Goal: Task Accomplishment & Management: Use online tool/utility

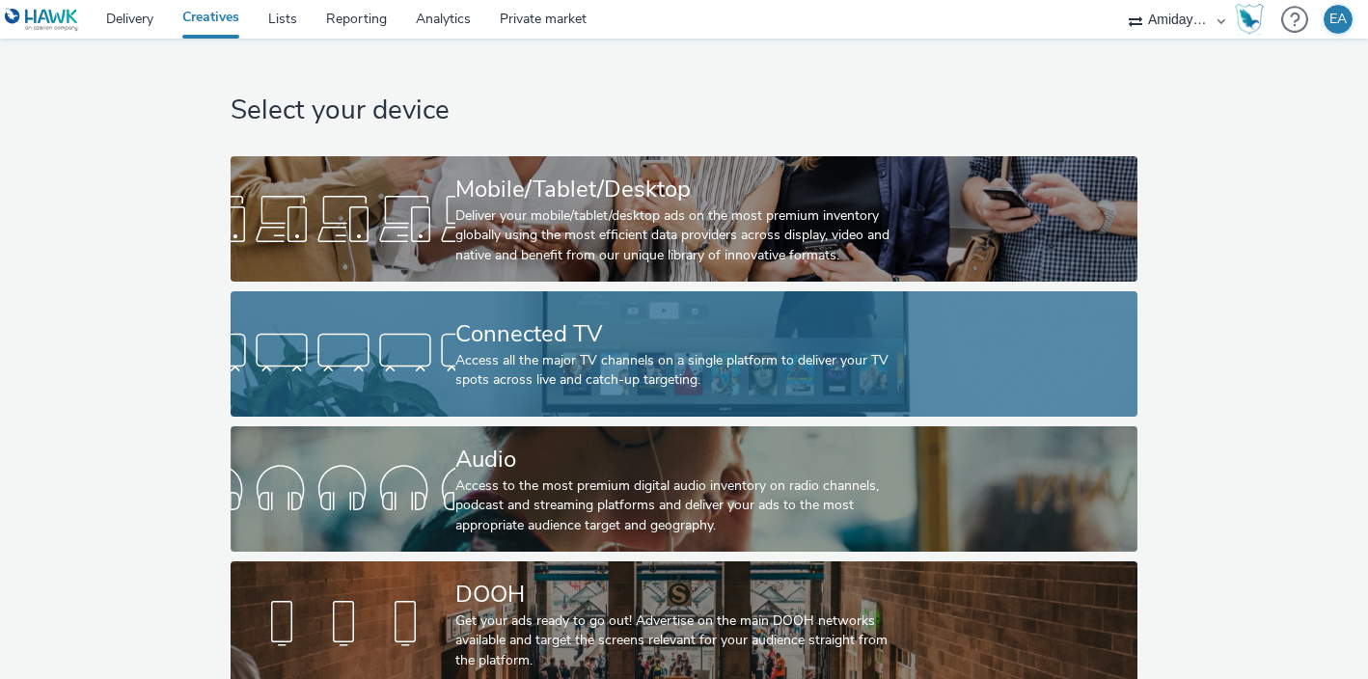
scroll to position [17, 0]
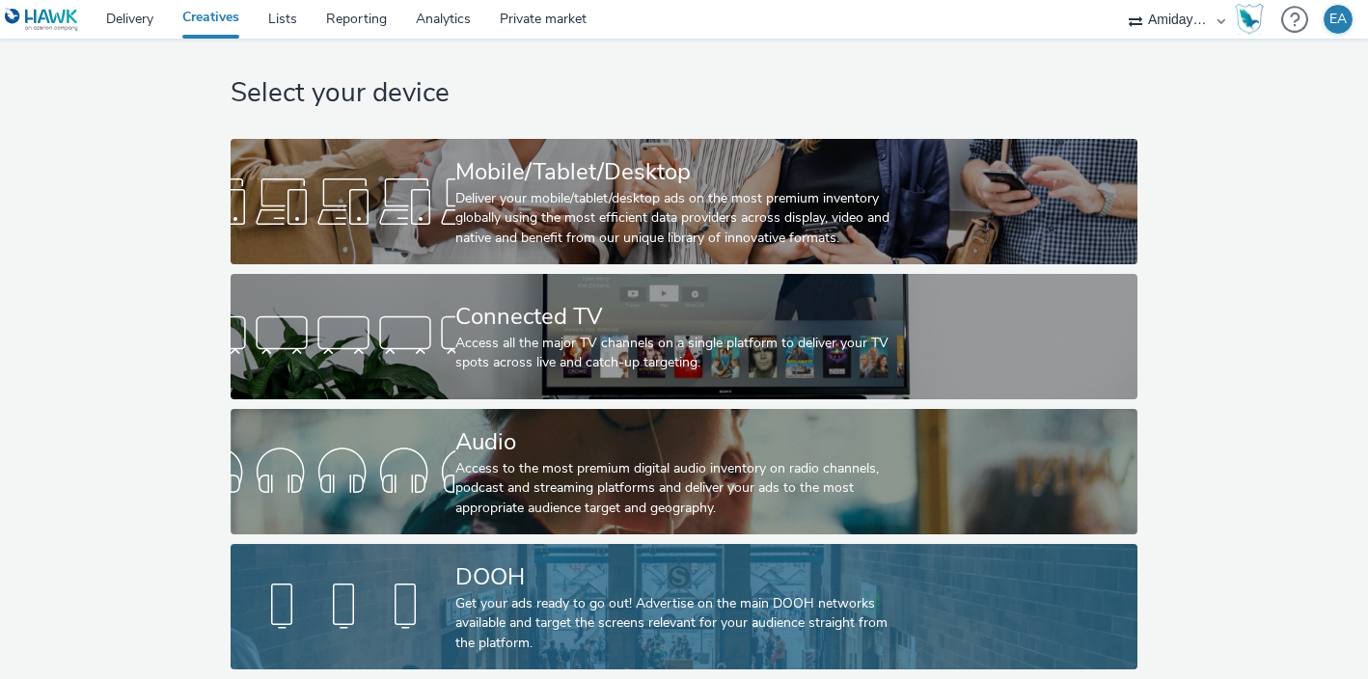
click at [621, 601] on div "Get your ads ready to go out! Advertise on the main DOOH networks available and…" at bounding box center [680, 623] width 450 height 59
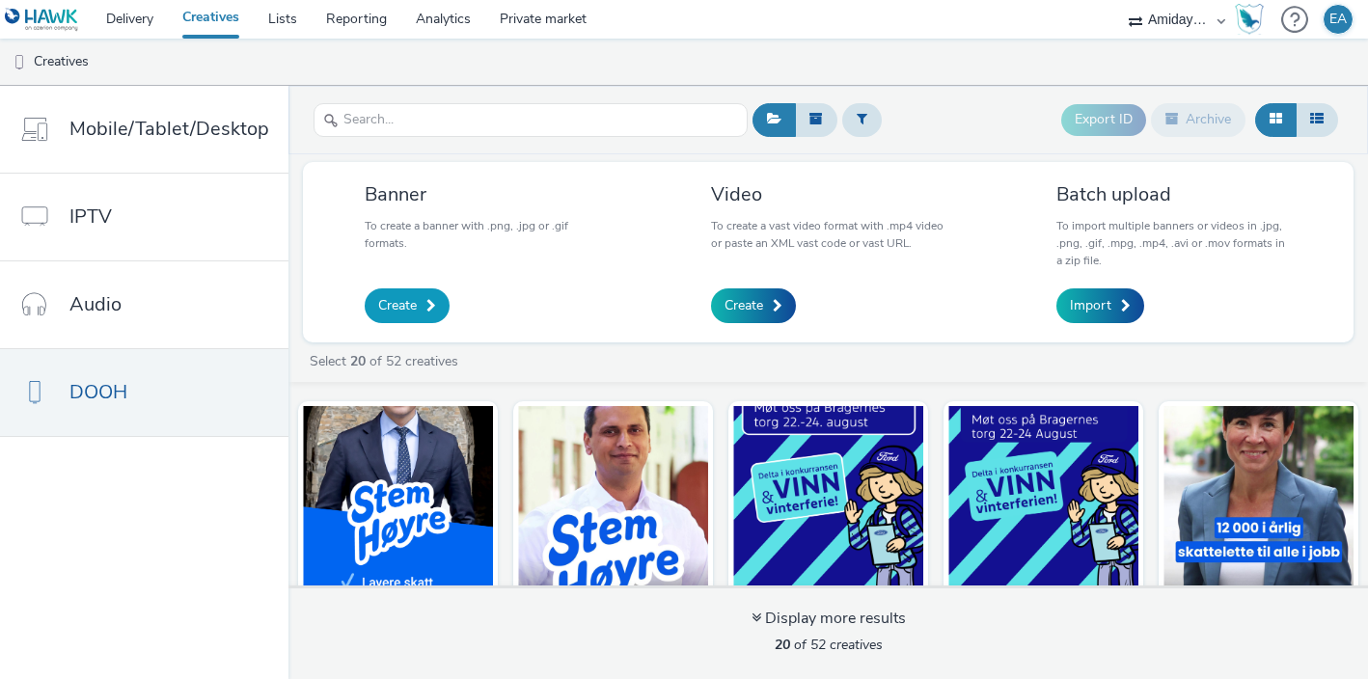
click at [378, 302] on span "Create" at bounding box center [397, 305] width 39 height 19
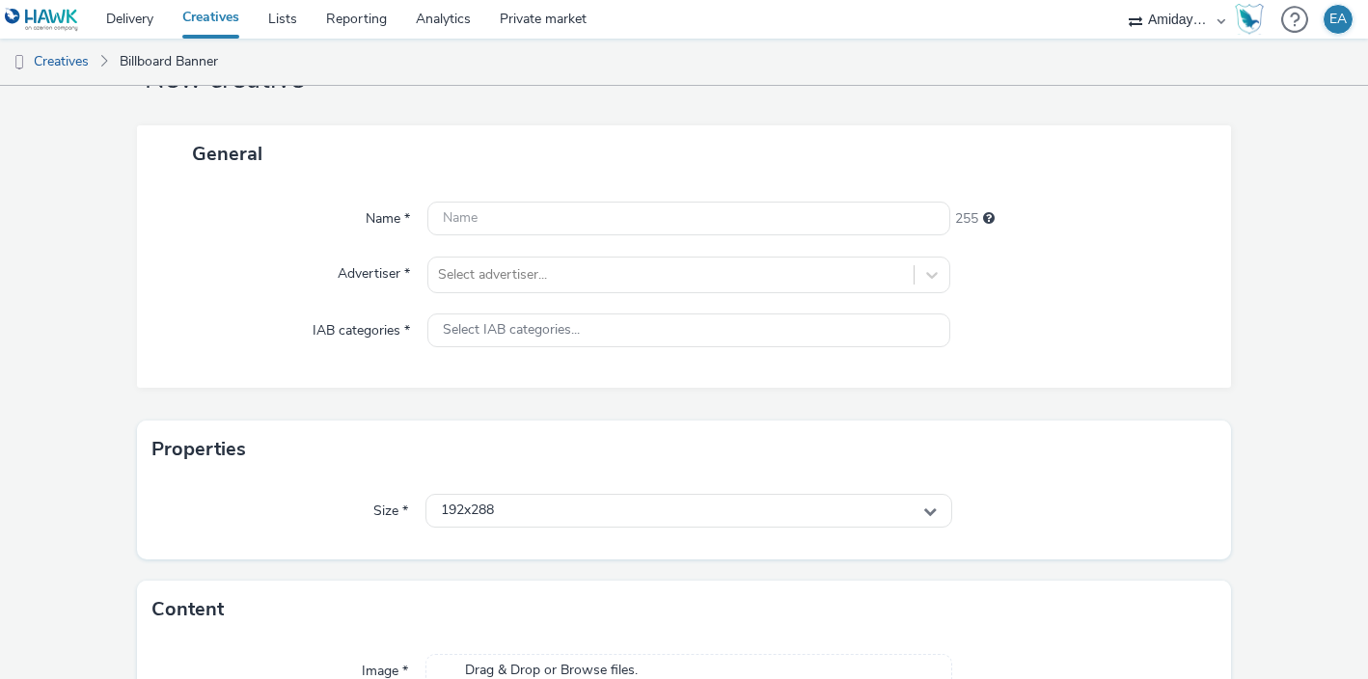
scroll to position [143, 0]
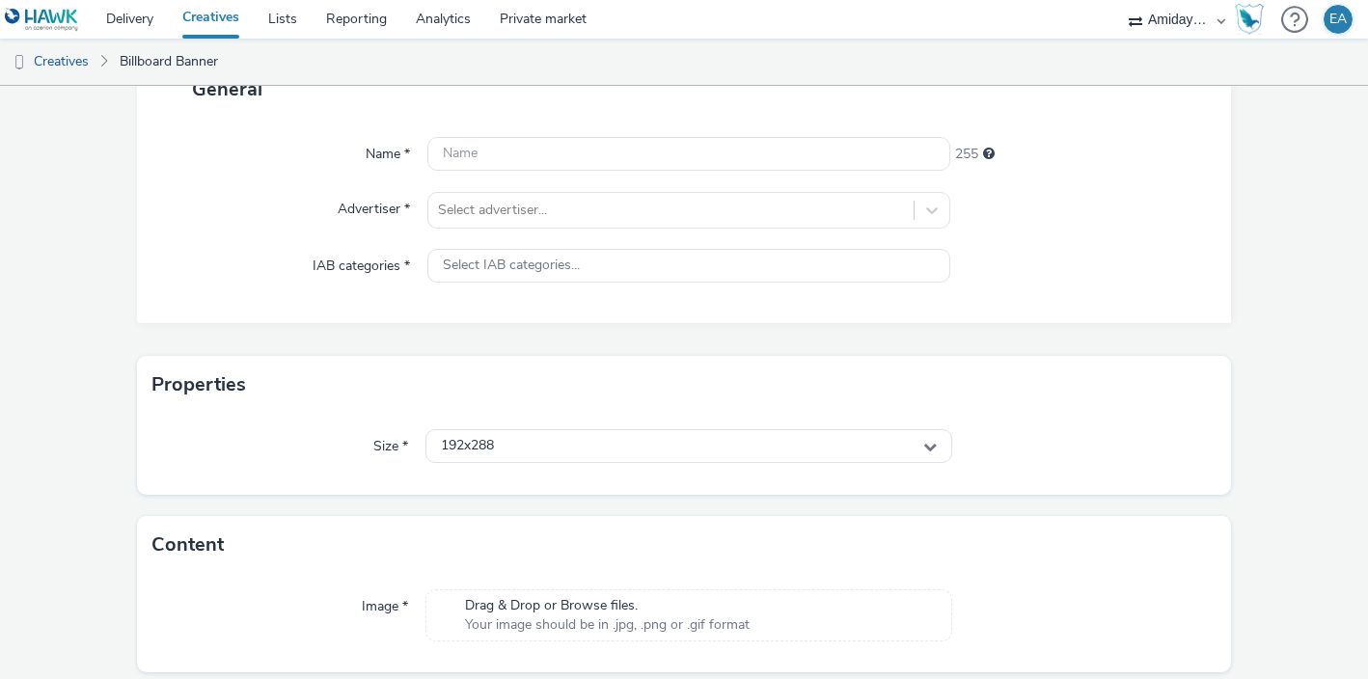
click at [540, 616] on span "Your image should be in .jpg, .png or .gif format" at bounding box center [607, 625] width 285 height 19
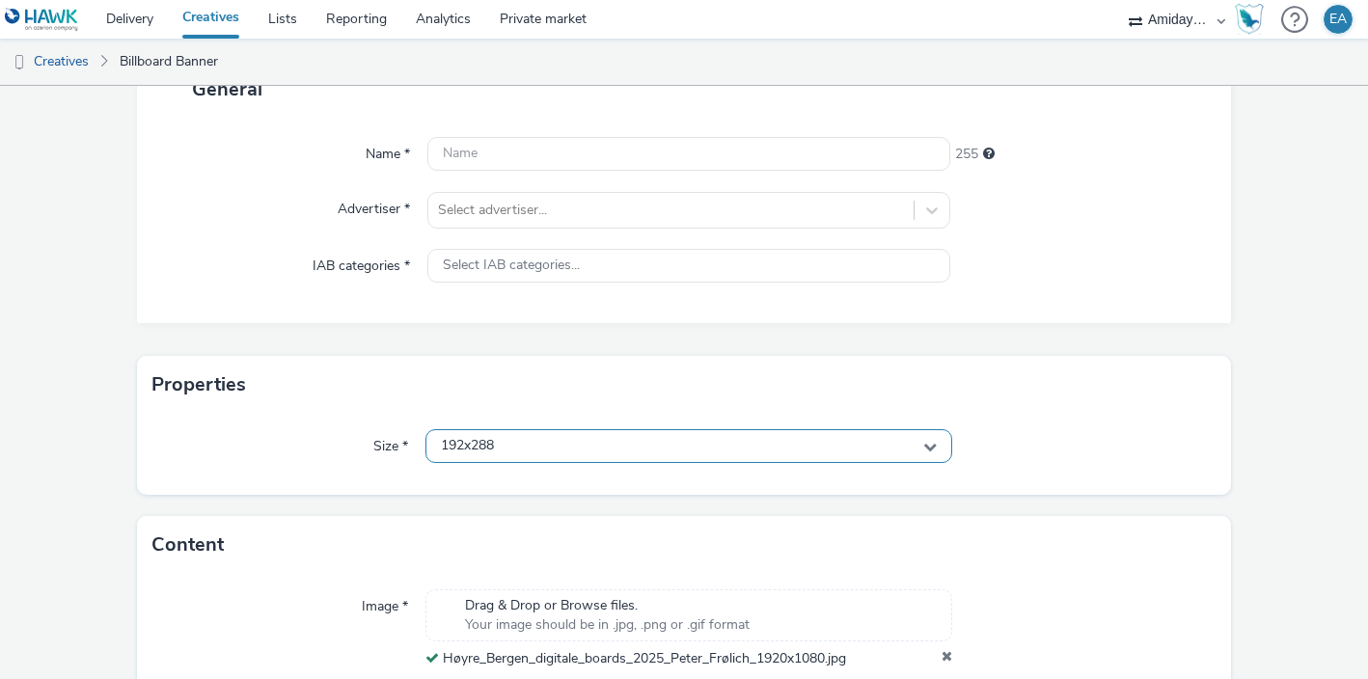
click at [608, 442] on div "192x288" at bounding box center [689, 446] width 527 height 34
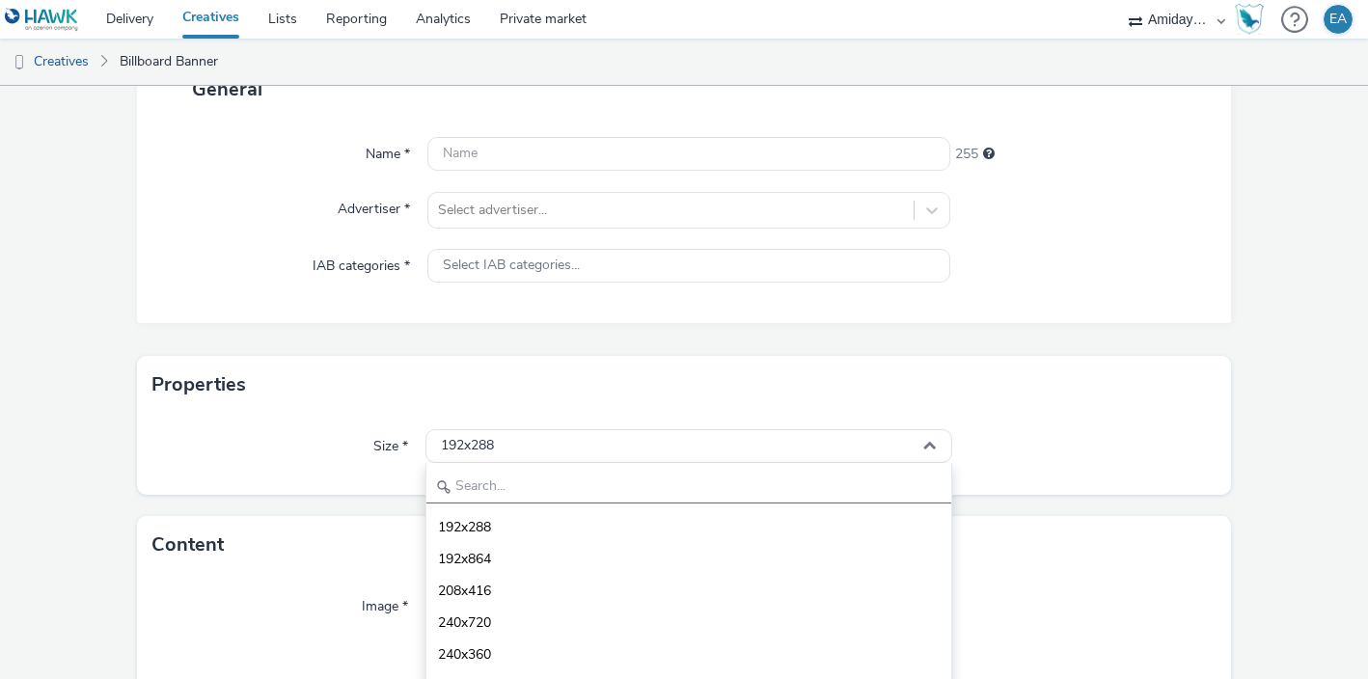
click at [584, 478] on input "text" at bounding box center [689, 487] width 525 height 34
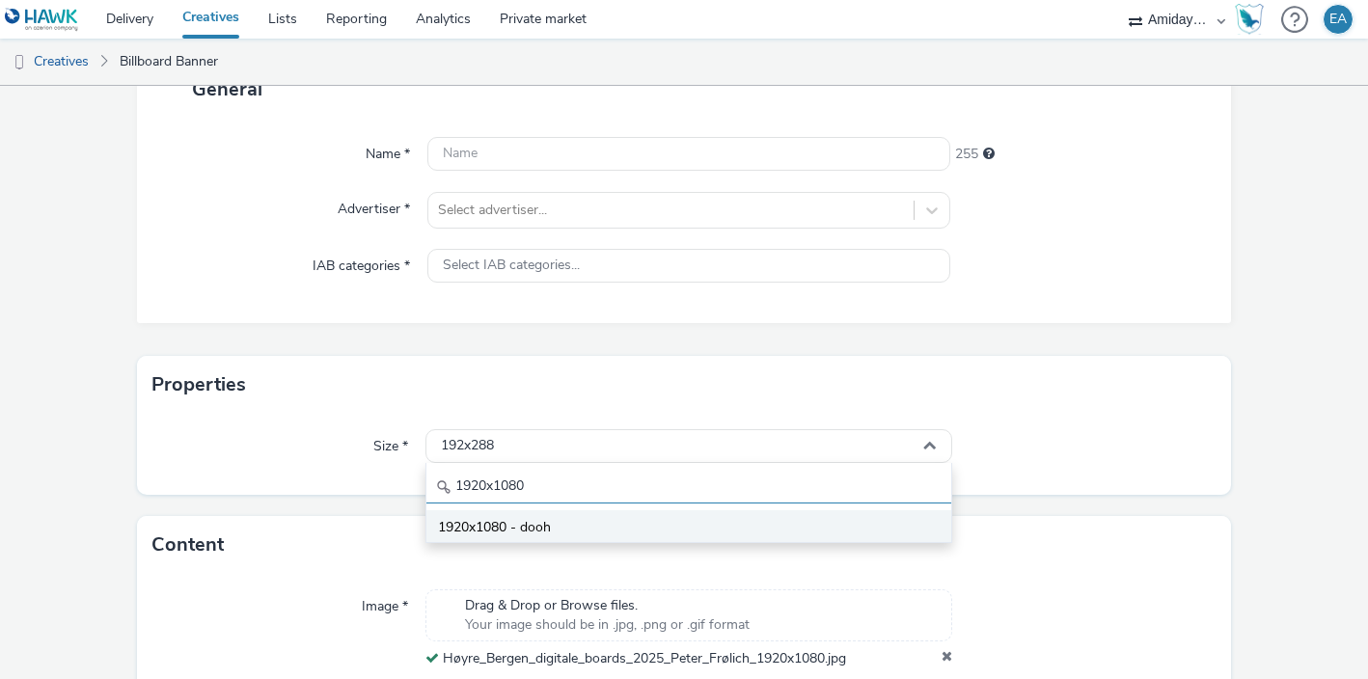
type input "1920x1080"
click at [596, 527] on li "1920x1080 - dooh" at bounding box center [689, 526] width 525 height 32
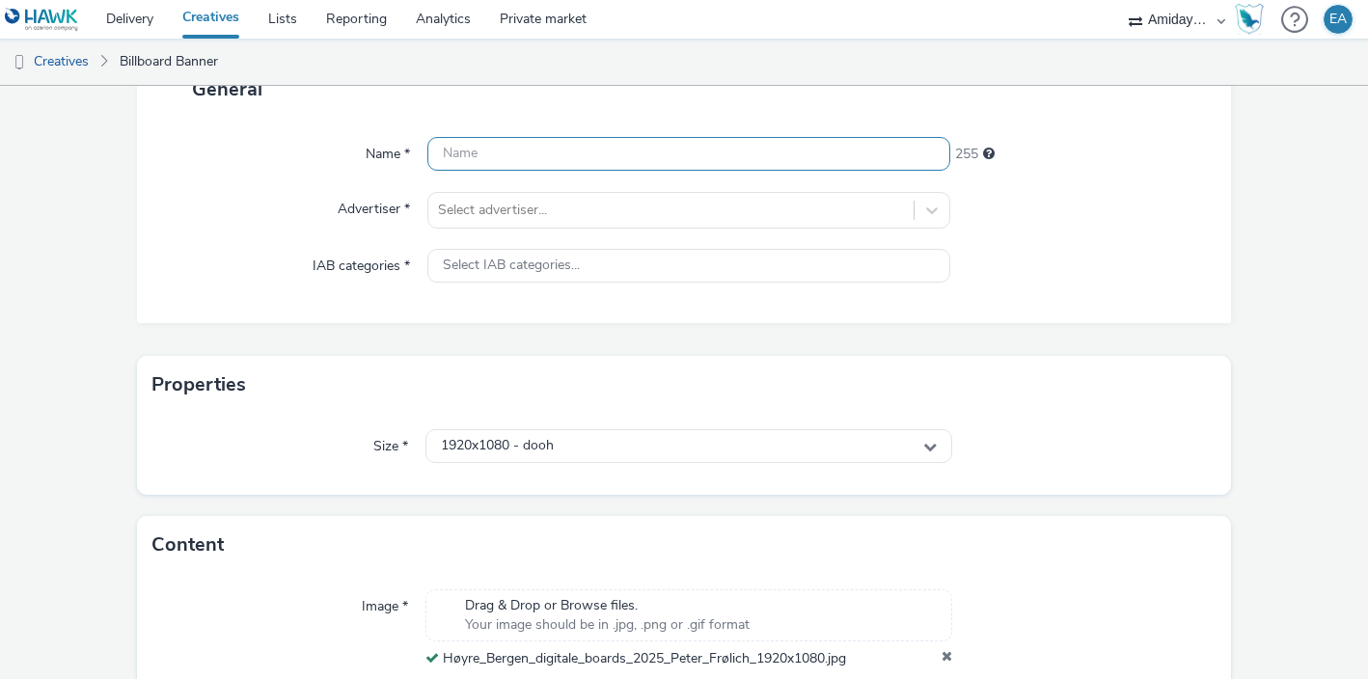
click at [536, 156] on input "text" at bounding box center [688, 154] width 523 height 34
type input "Bergen_Peter_bredde"
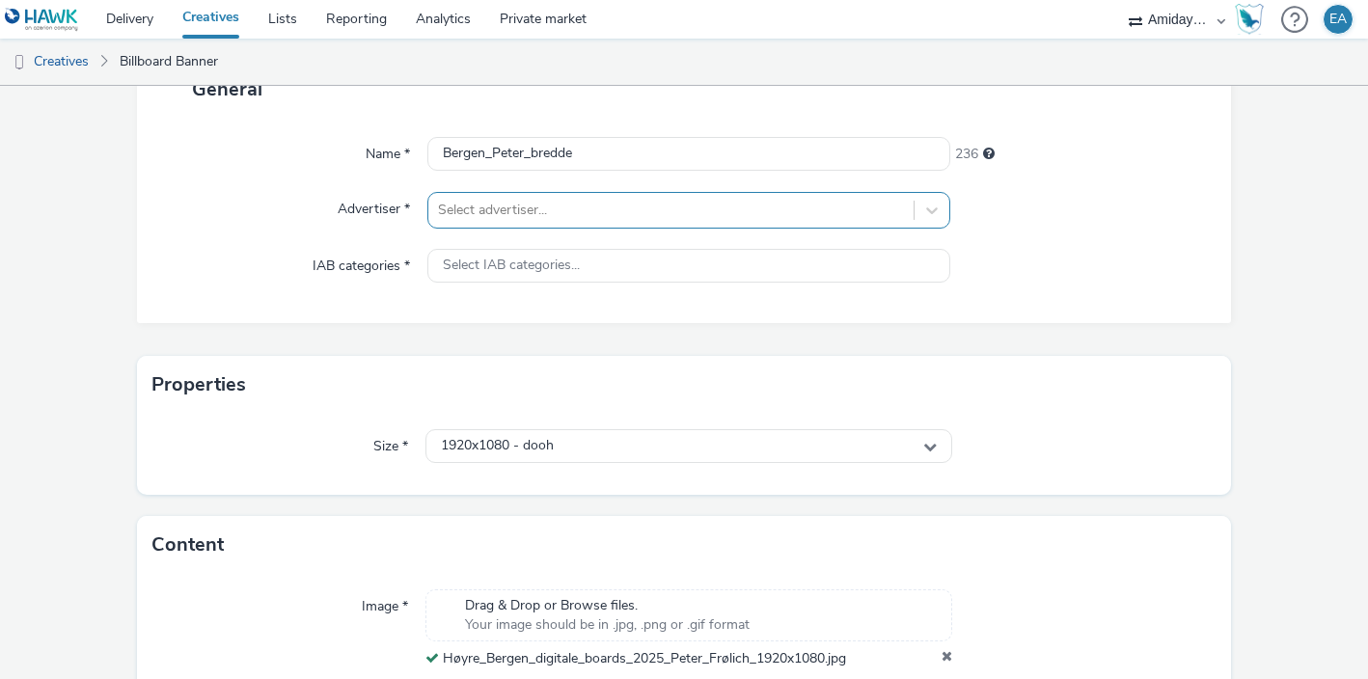
click at [526, 211] on div at bounding box center [671, 210] width 466 height 23
type input "høyre"
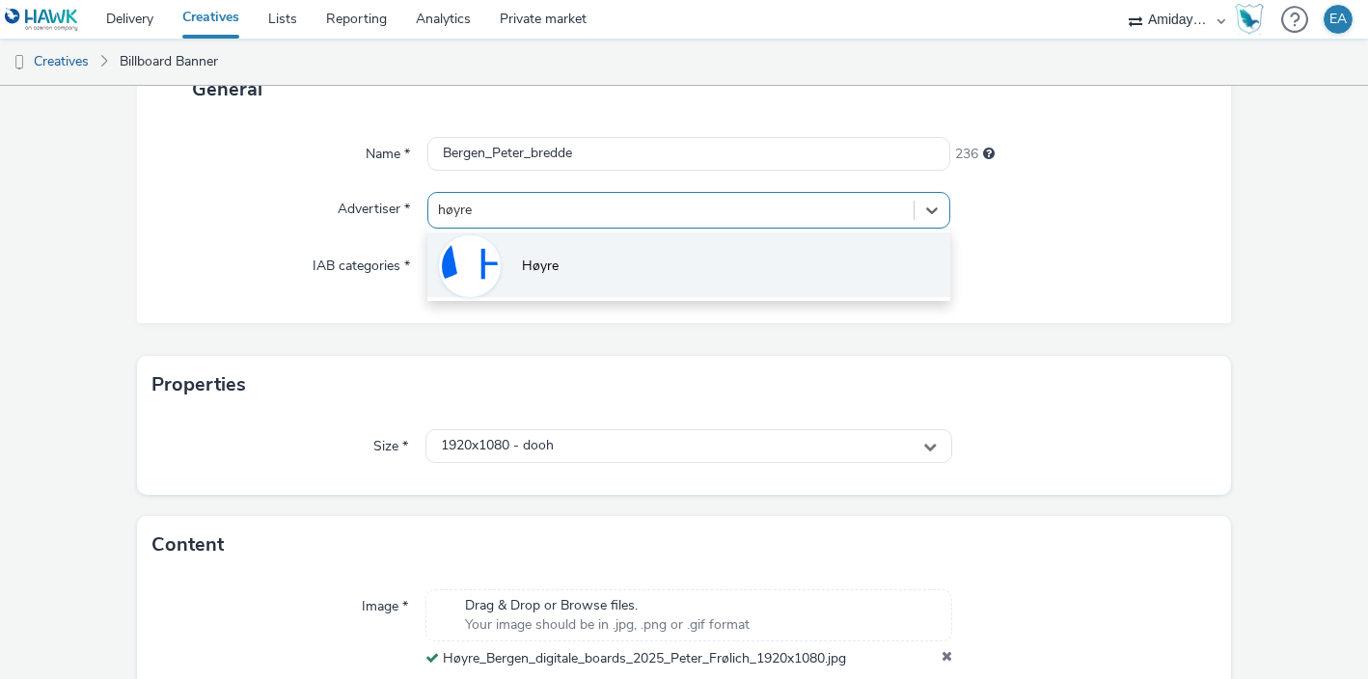
click at [558, 264] on li "Høyre" at bounding box center [688, 265] width 523 height 65
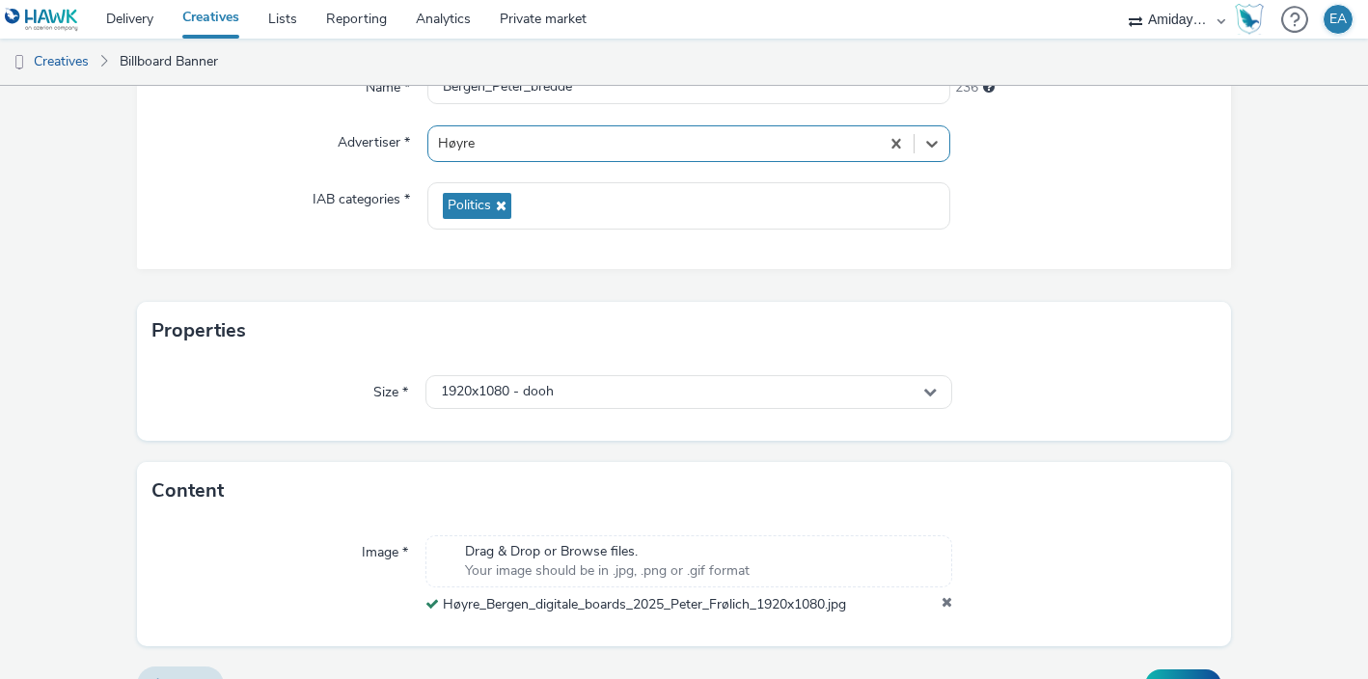
scroll to position [248, 0]
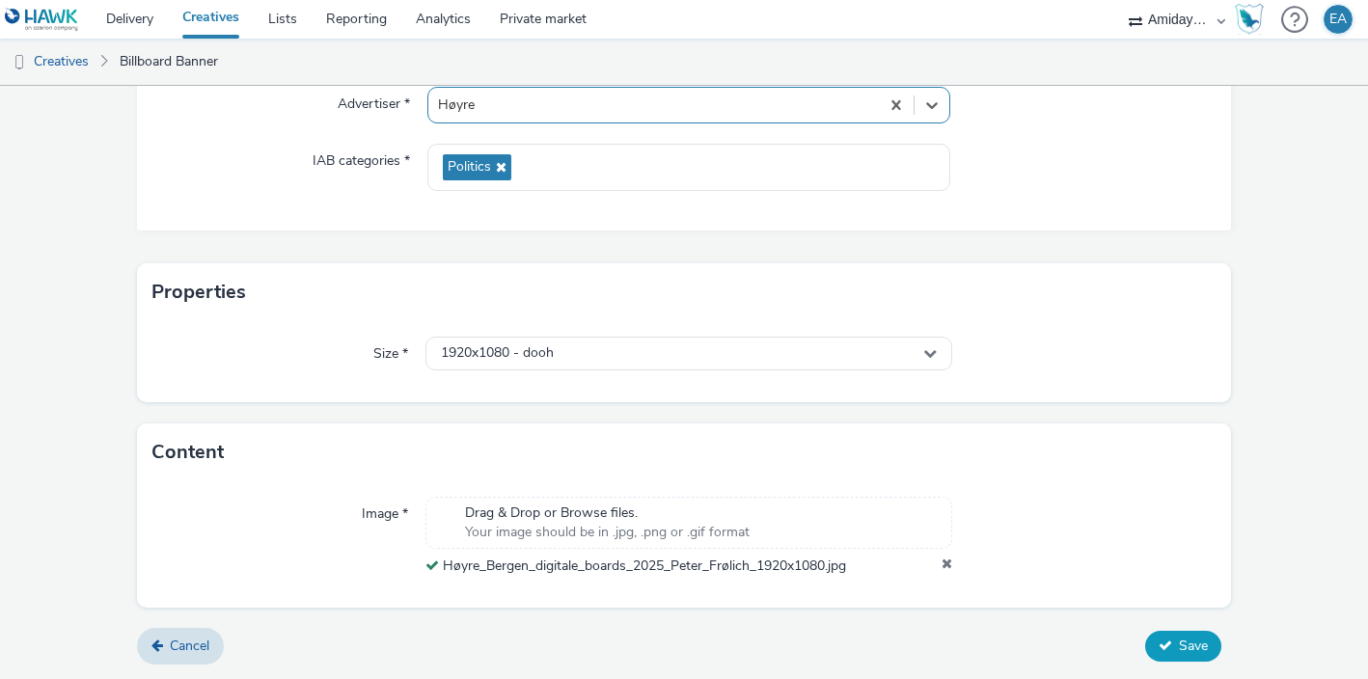
click at [1176, 638] on button "Save" at bounding box center [1183, 646] width 76 height 31
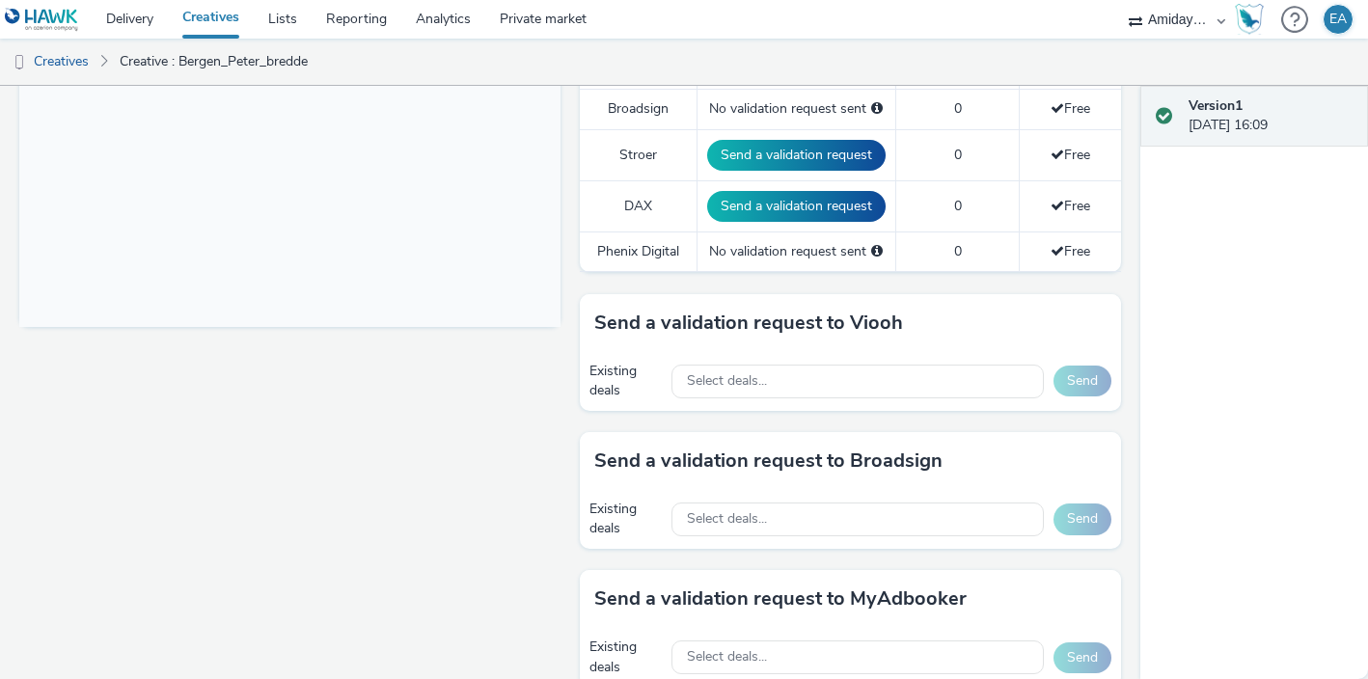
scroll to position [703, 0]
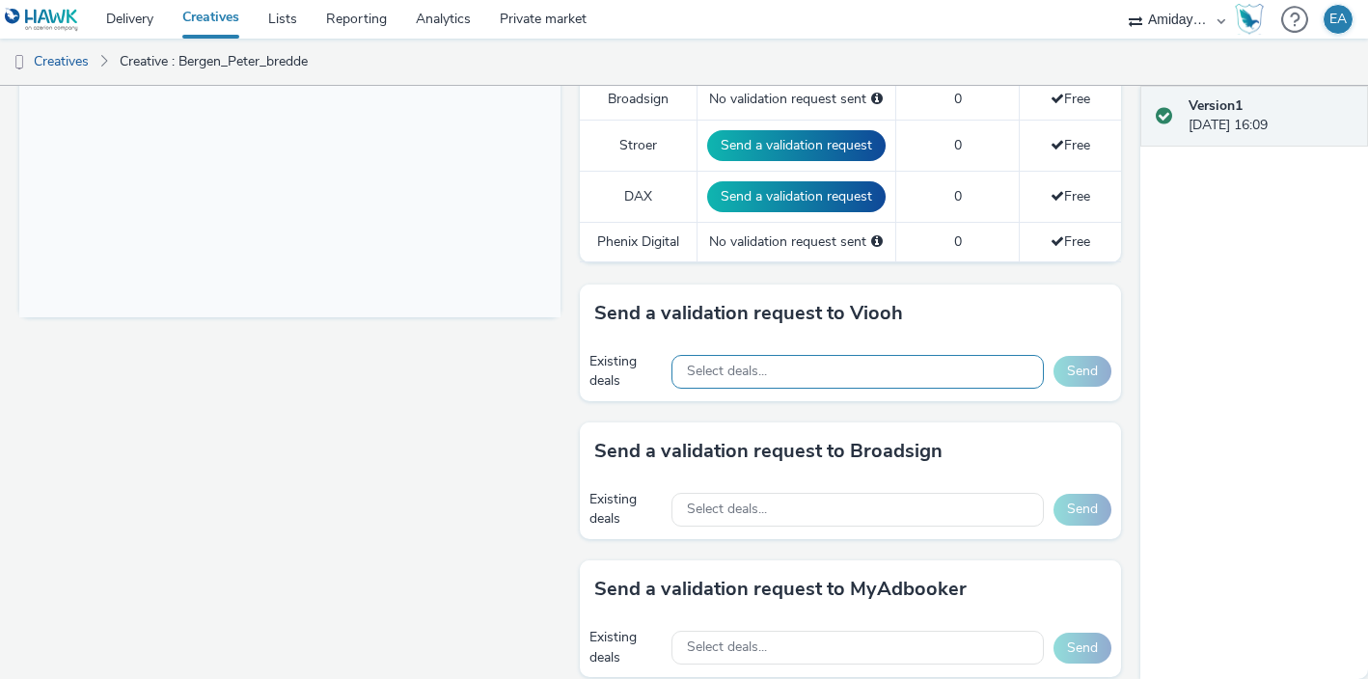
click at [947, 366] on div "Select deals..." at bounding box center [858, 372] width 372 height 34
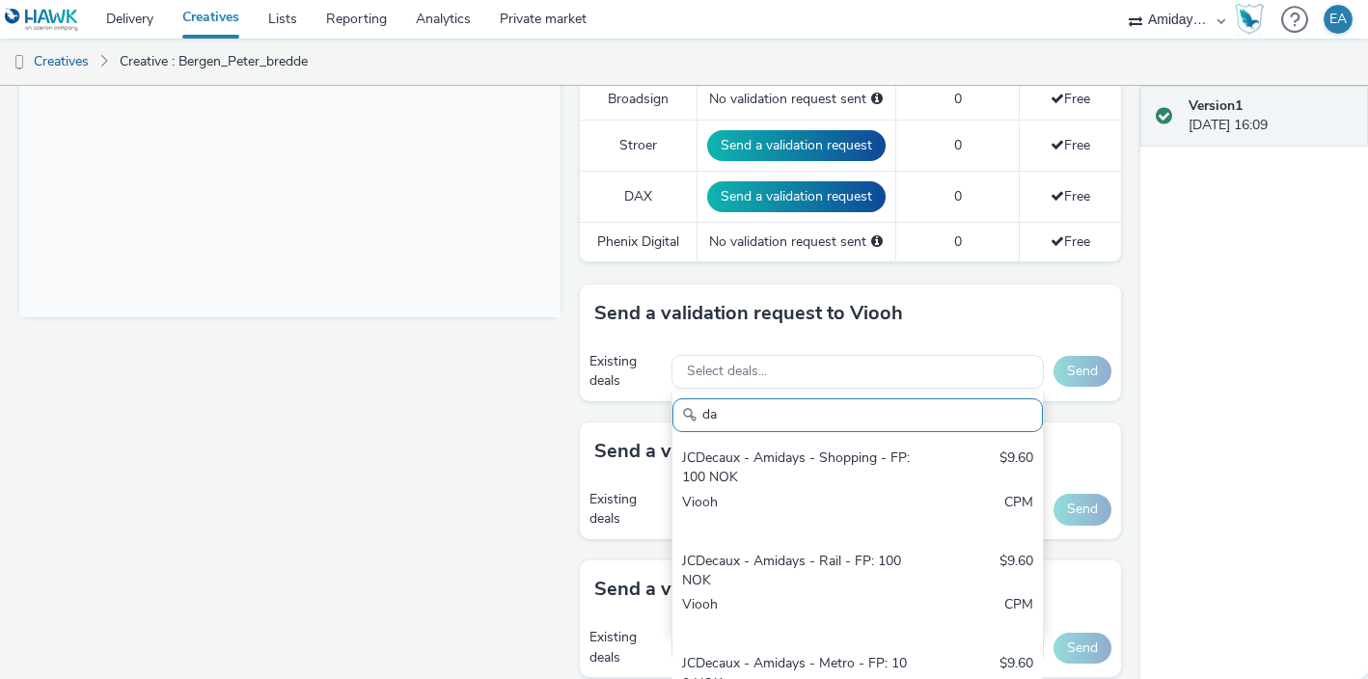
type input "d"
type input "t"
click at [538, 436] on div "Fullscreen" at bounding box center [294, 247] width 551 height 1443
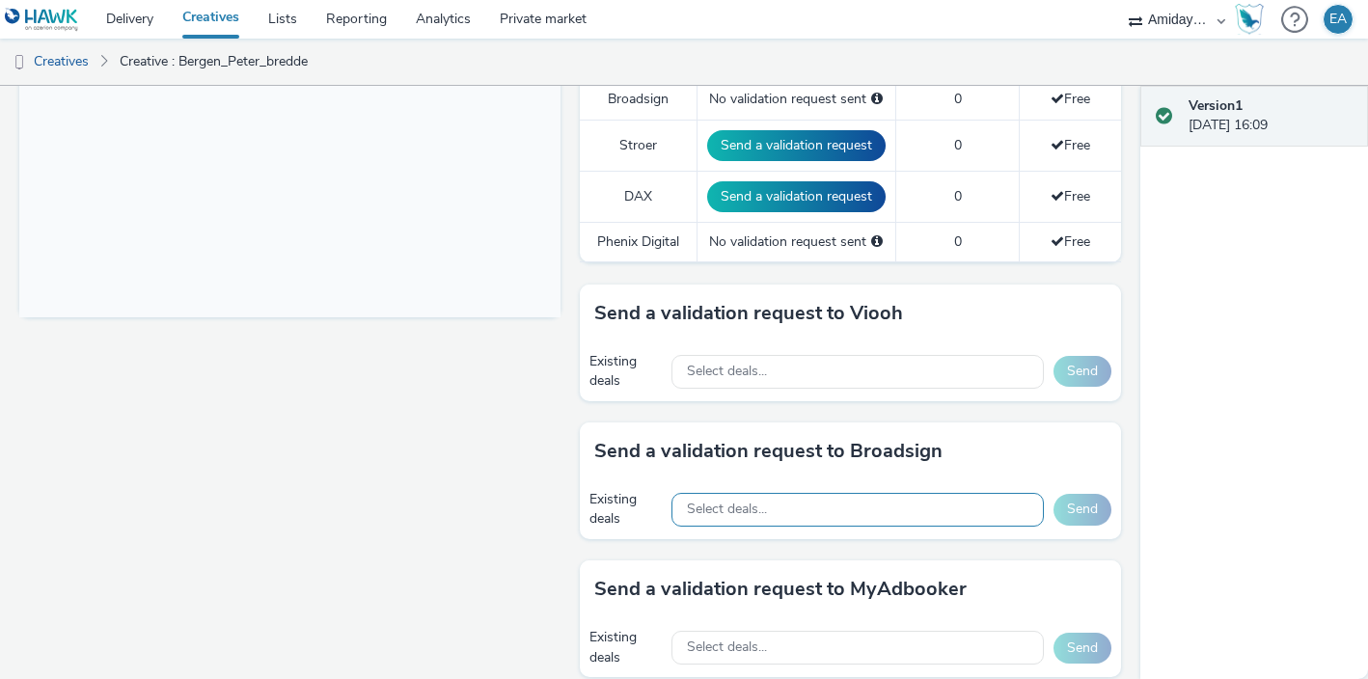
click at [765, 507] on span "Select deals..." at bounding box center [727, 510] width 80 height 16
type input "d"
type input "t"
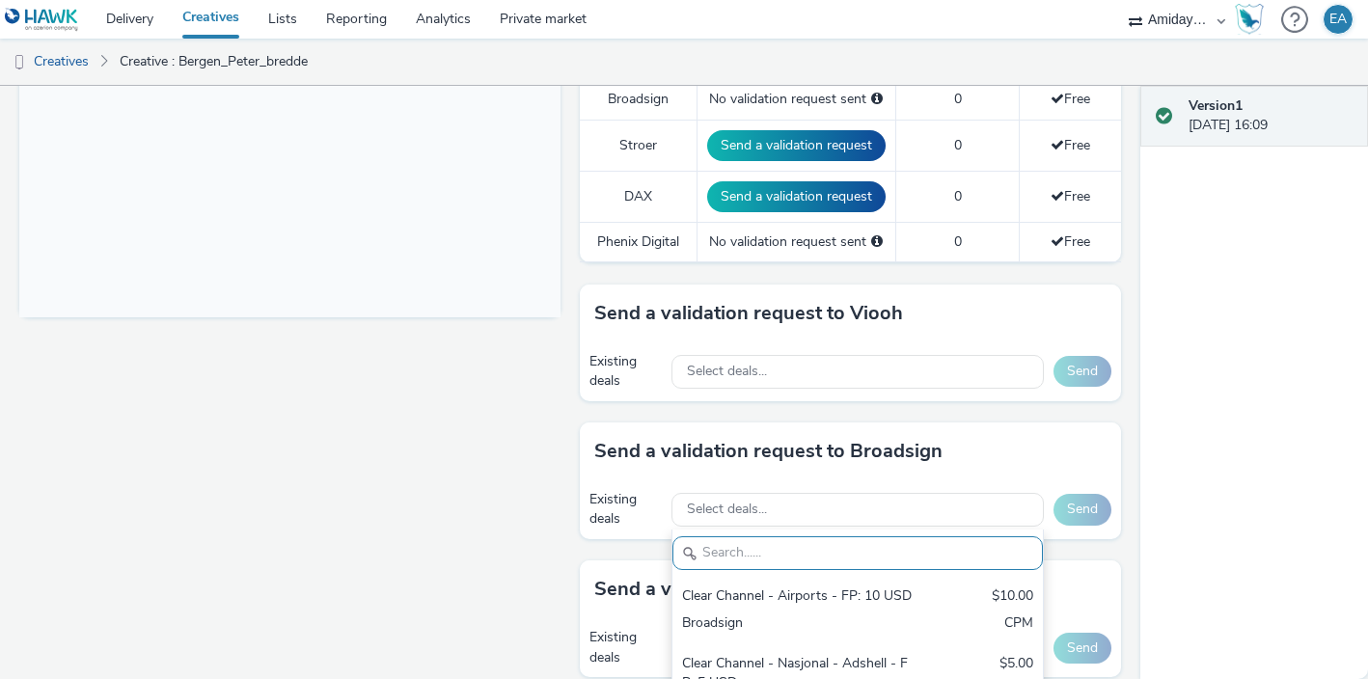
click at [532, 499] on div "Fullscreen" at bounding box center [294, 247] width 551 height 1443
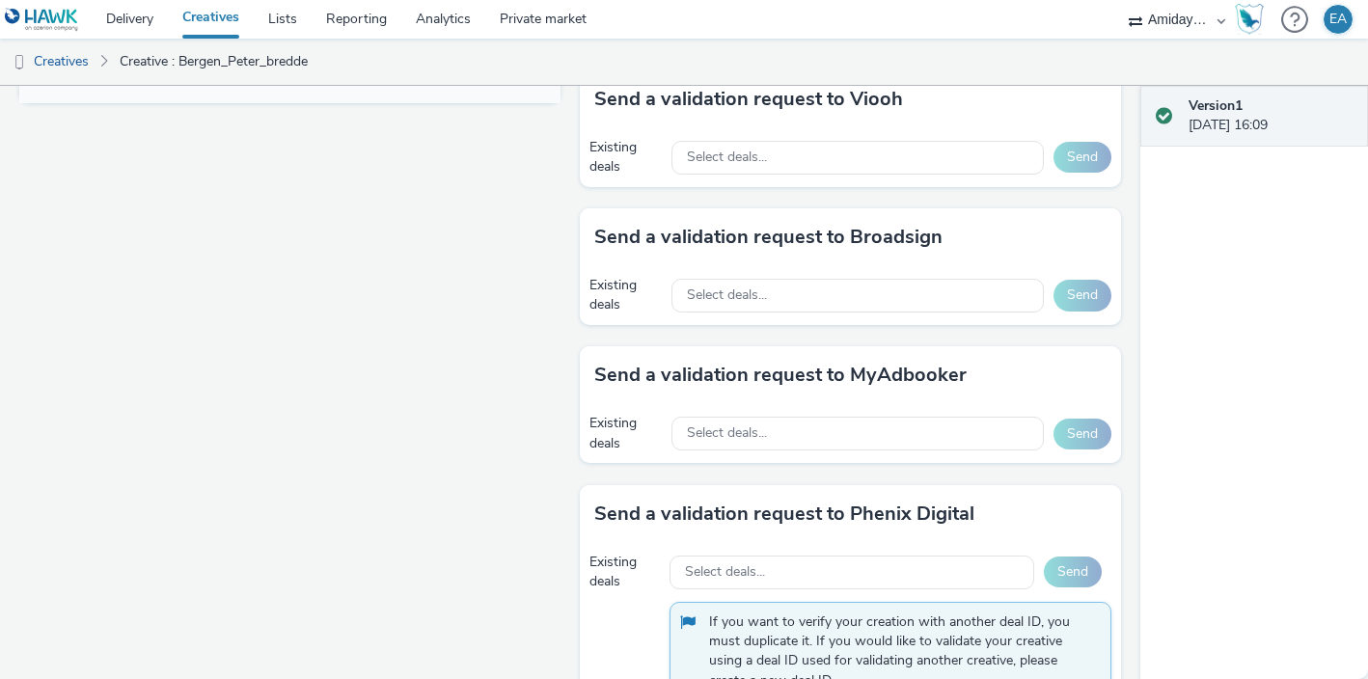
scroll to position [992, 0]
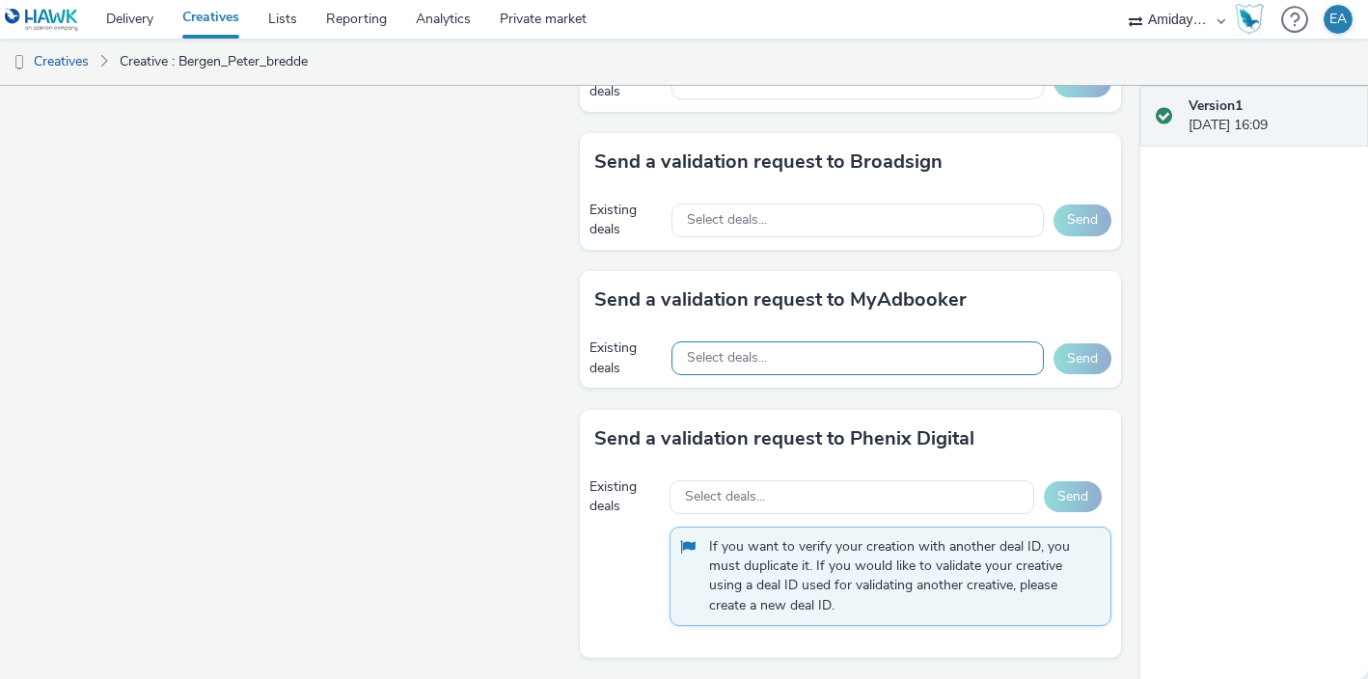
click at [733, 359] on span "Select deals..." at bounding box center [727, 358] width 80 height 16
type input "d"
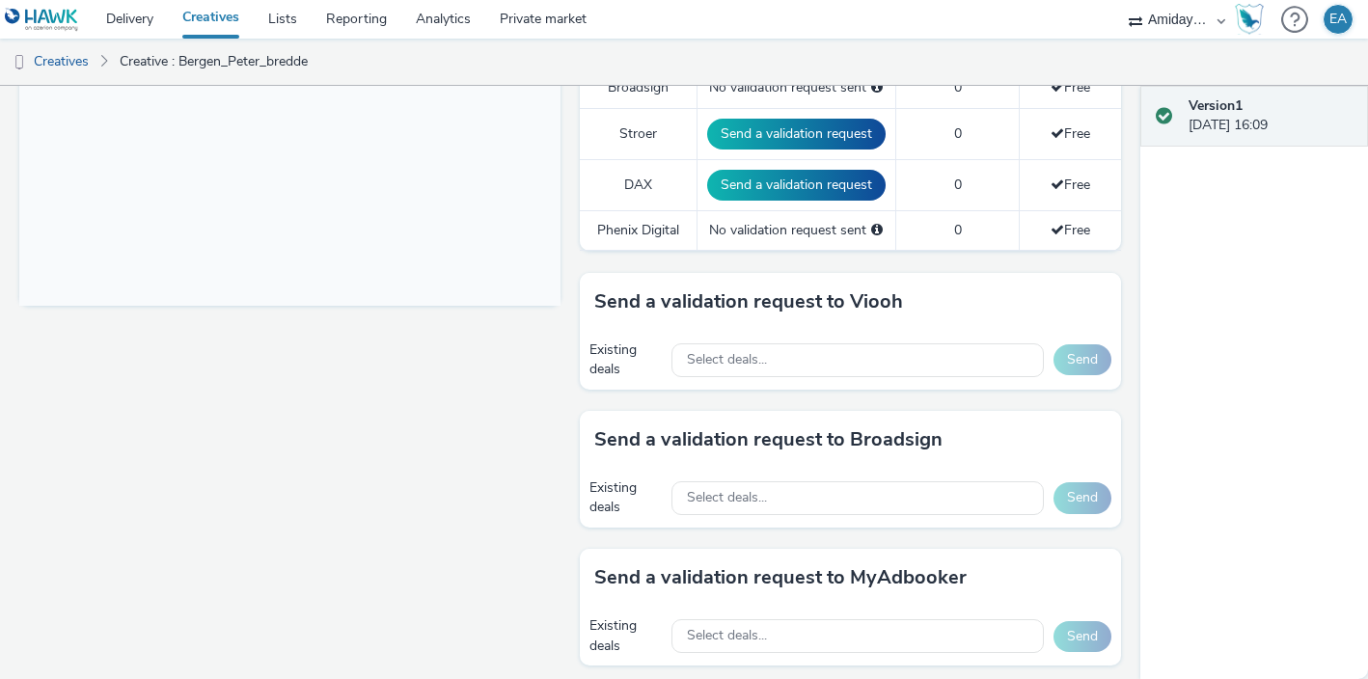
scroll to position [712, 0]
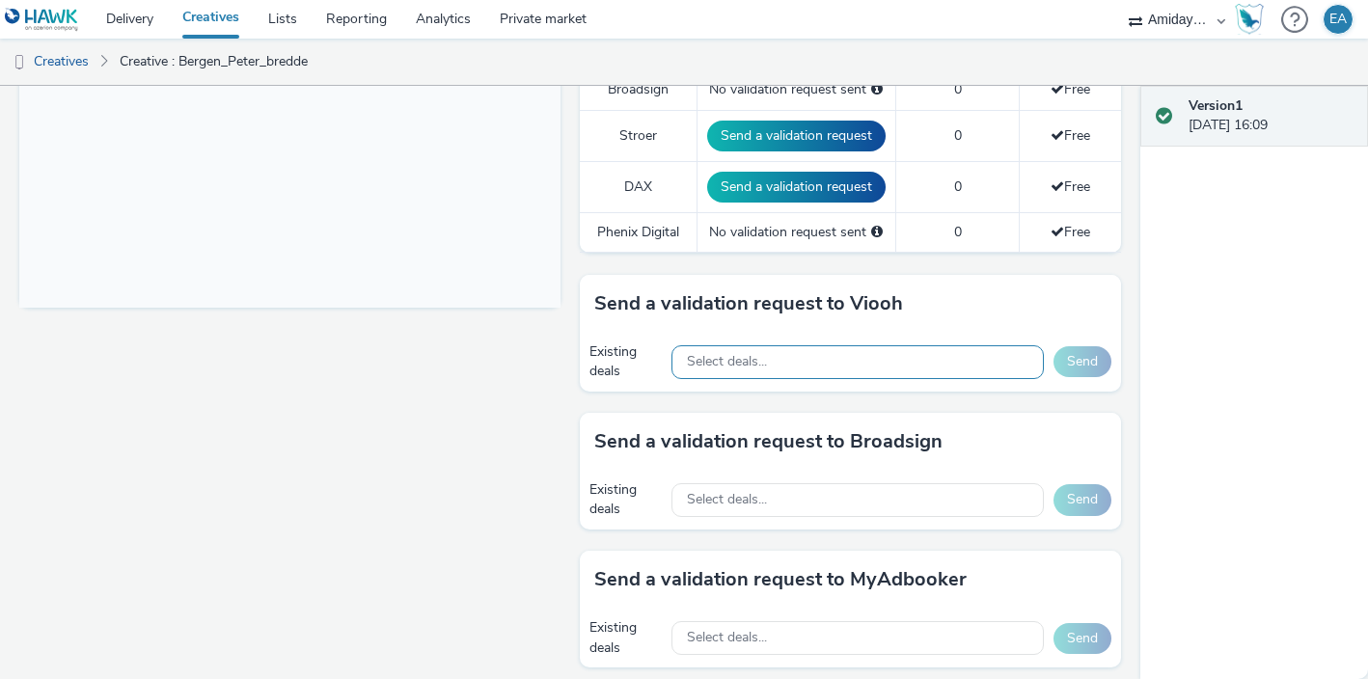
click at [726, 364] on span "Select deals..." at bounding box center [727, 362] width 80 height 16
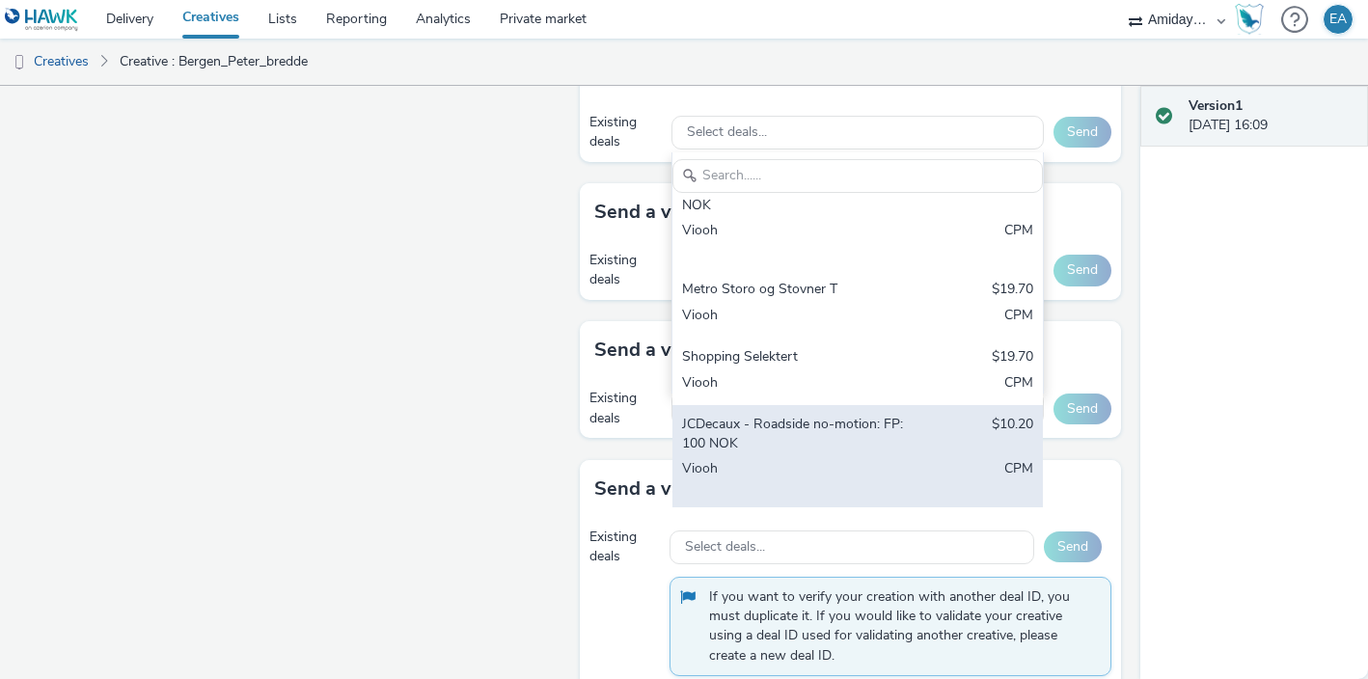
scroll to position [943, 0]
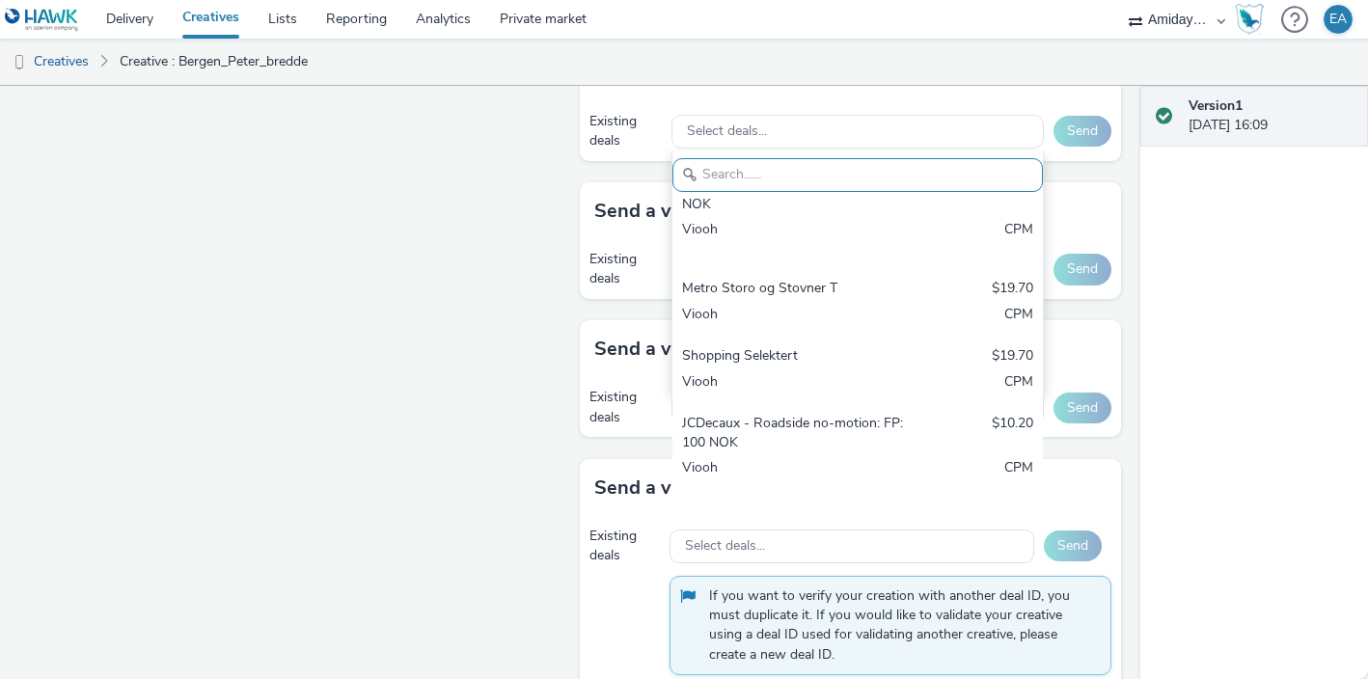
click at [513, 334] on div "Fullscreen" at bounding box center [294, 7] width 551 height 1443
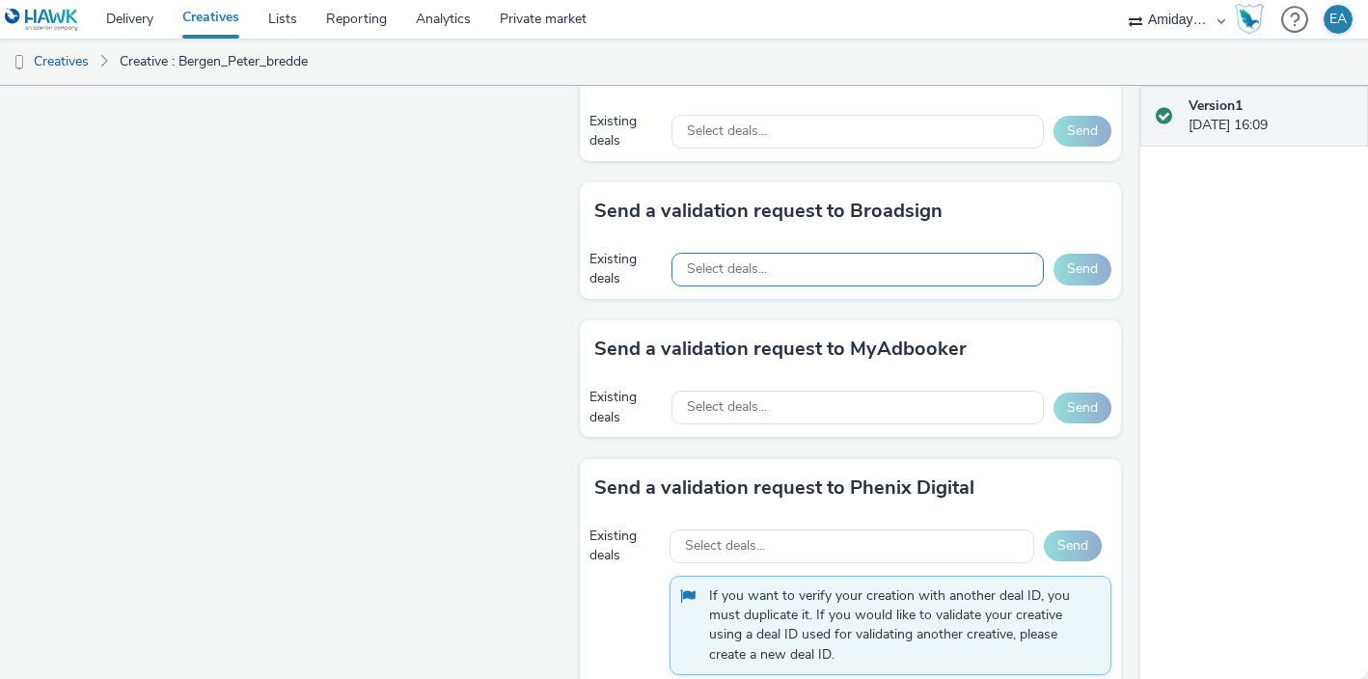
click at [786, 266] on div "Select deals..." at bounding box center [858, 270] width 372 height 34
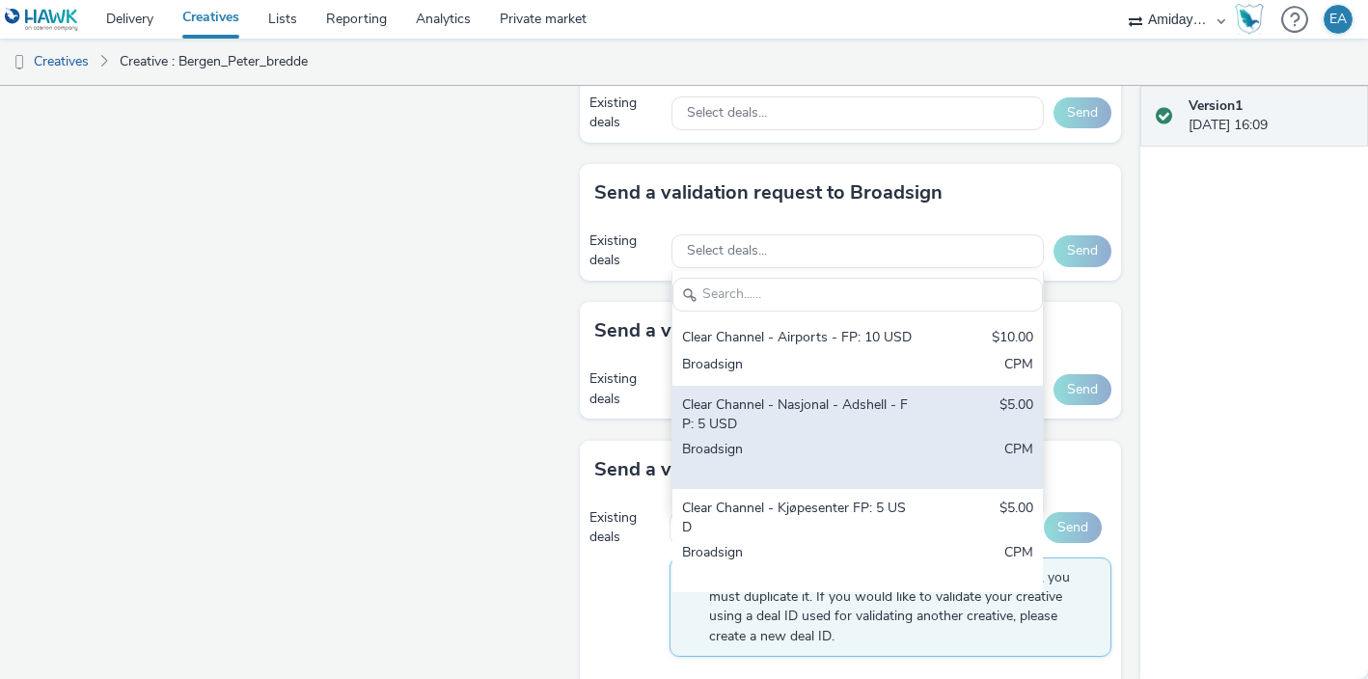
scroll to position [992, 0]
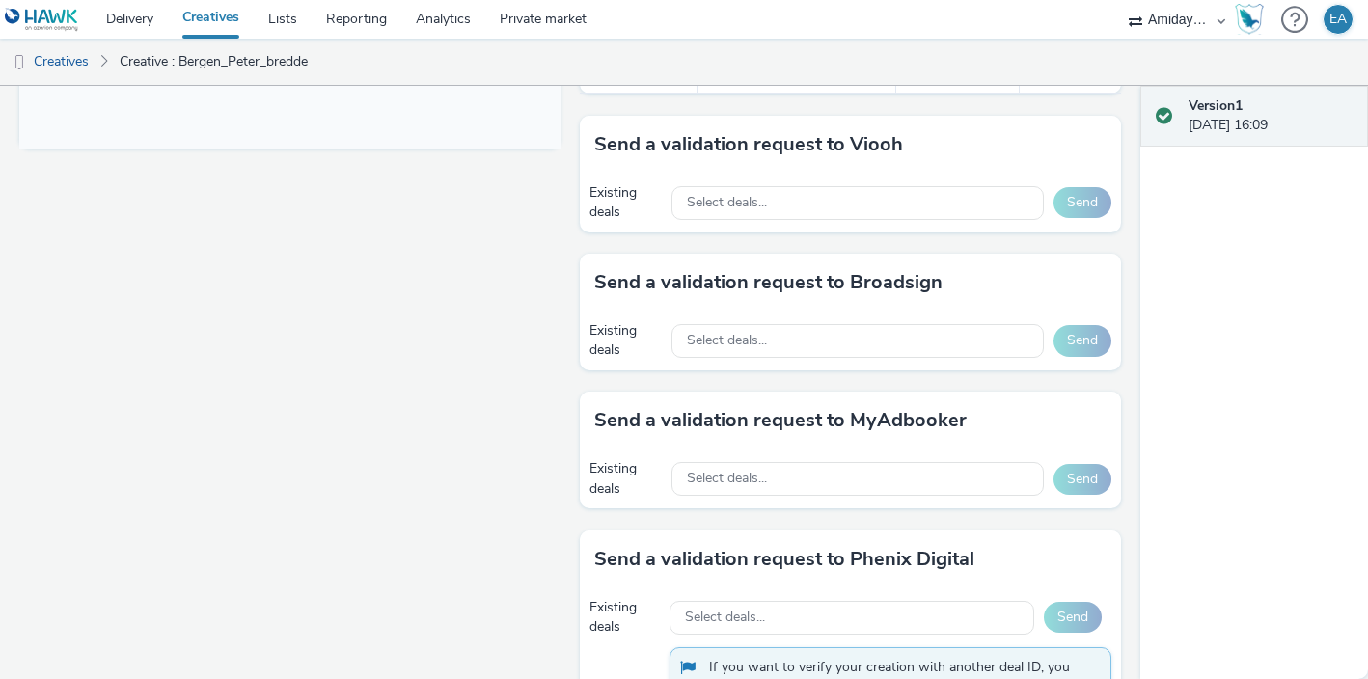
scroll to position [851, 0]
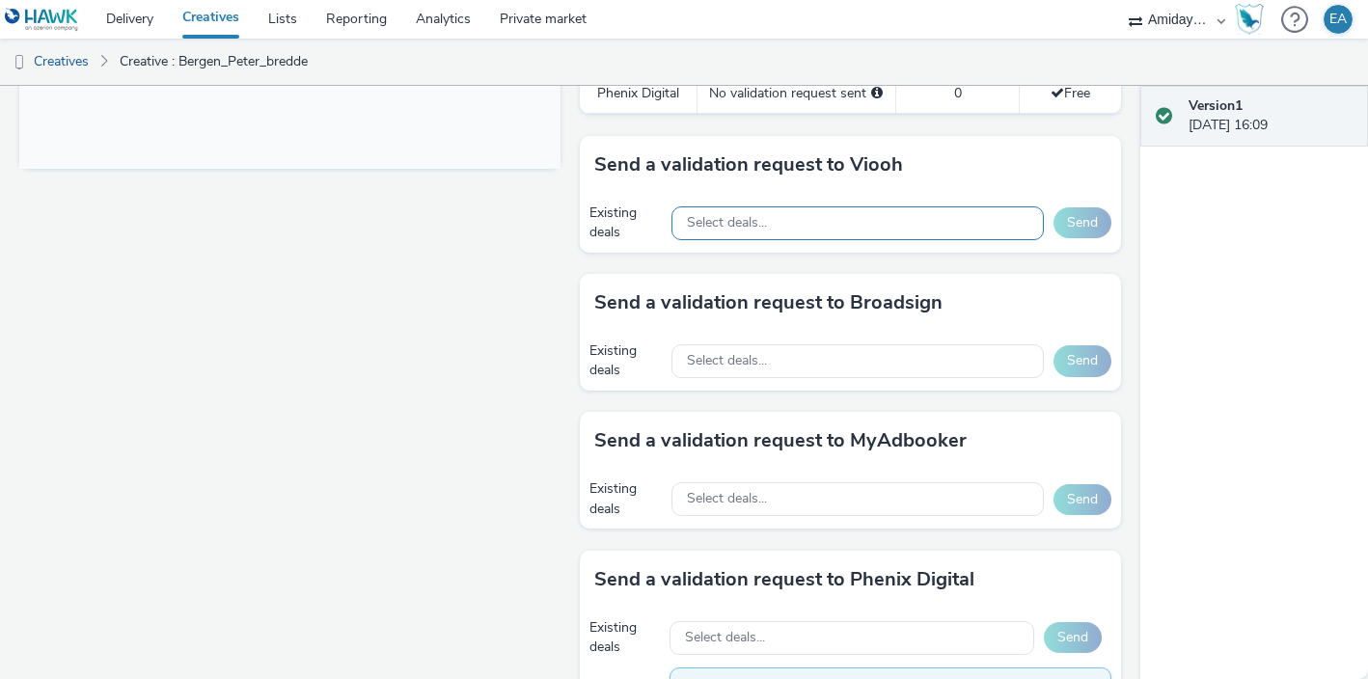
click at [692, 211] on div "Select deals..." at bounding box center [858, 224] width 372 height 34
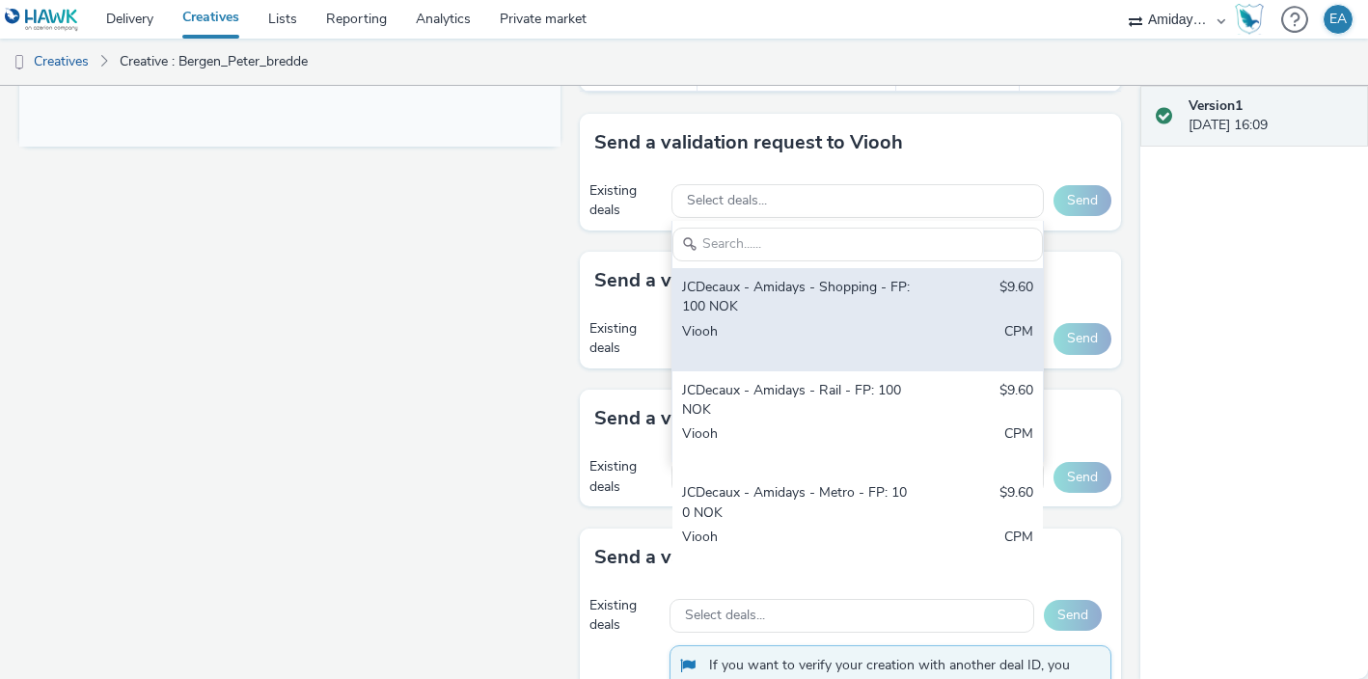
scroll to position [871, 0]
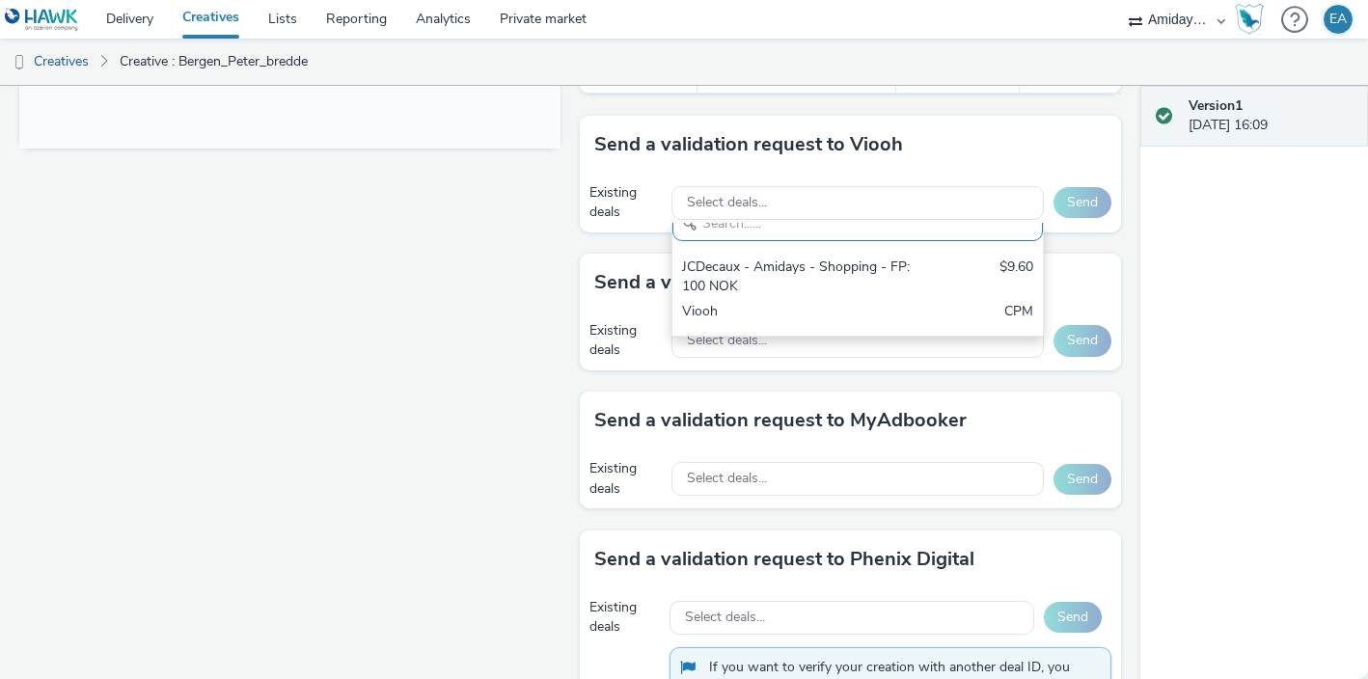
click at [412, 336] on div "Fullscreen" at bounding box center [294, 78] width 551 height 1443
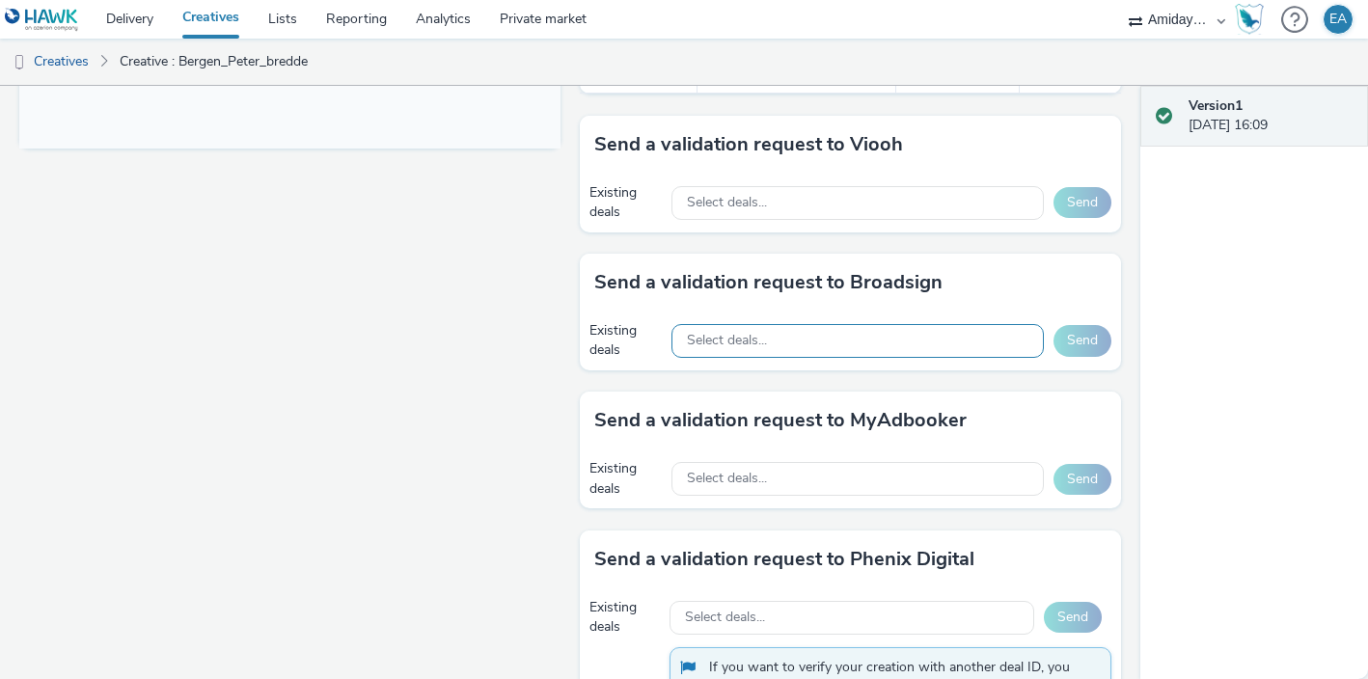
click at [713, 335] on span "Select deals..." at bounding box center [727, 341] width 80 height 16
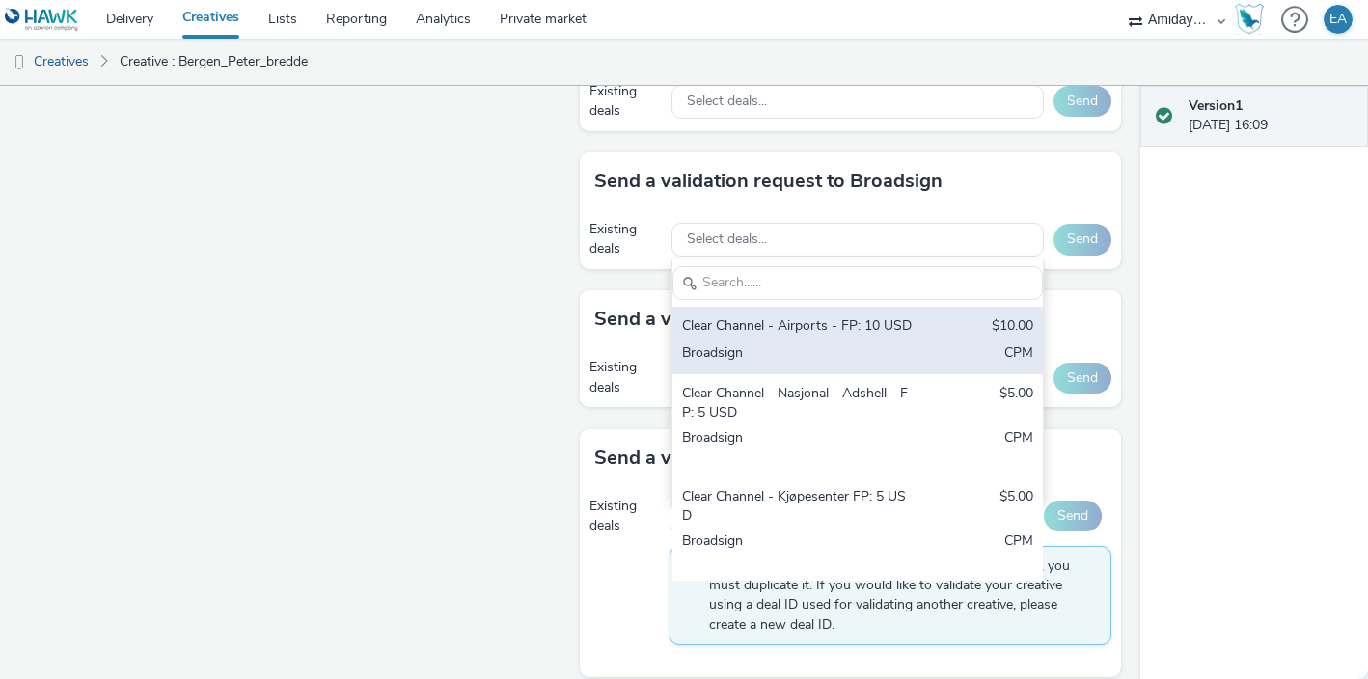
scroll to position [992, 0]
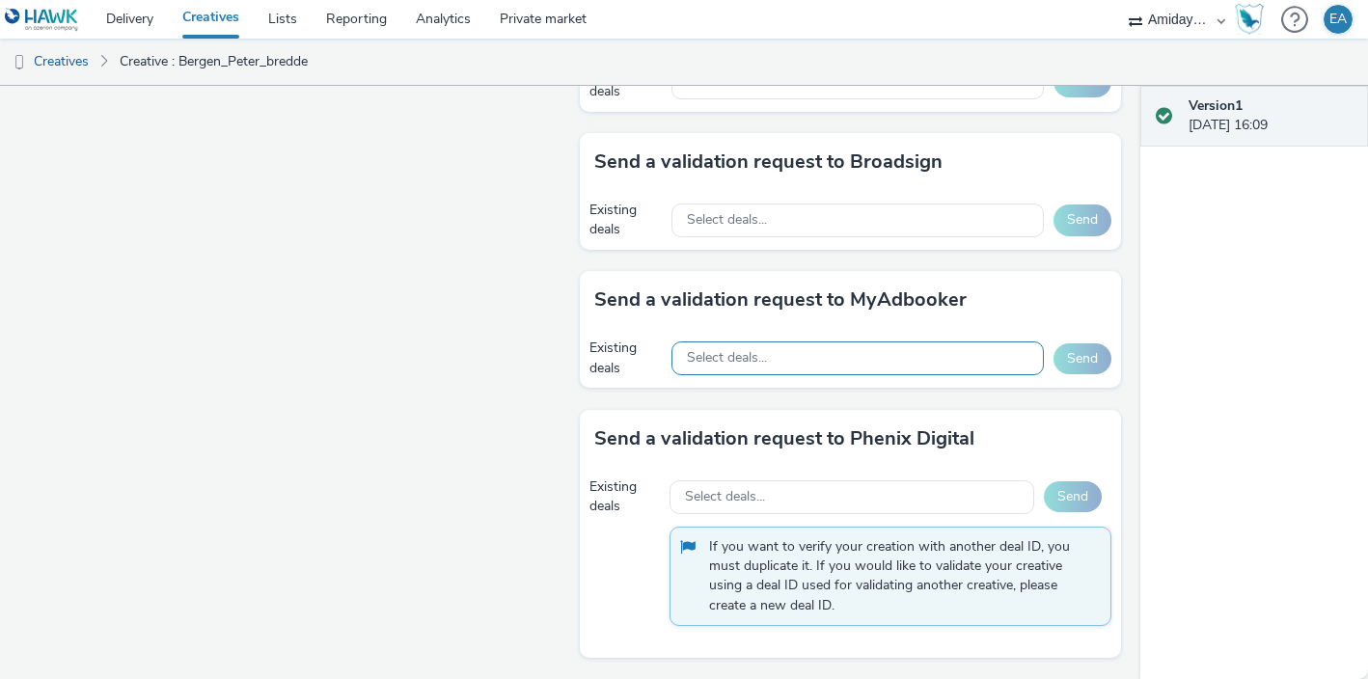
click at [687, 352] on span "Select deals..." at bounding box center [727, 358] width 80 height 16
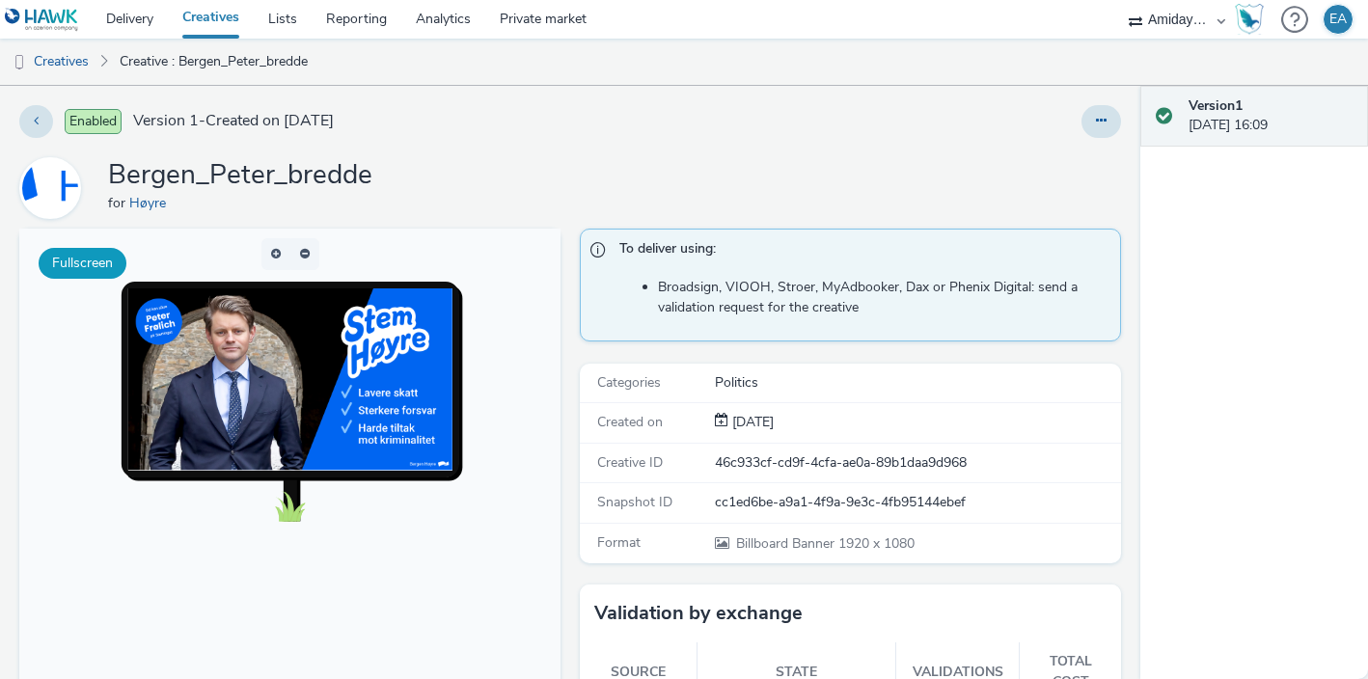
click at [89, 258] on button "Fullscreen" at bounding box center [83, 263] width 88 height 31
click at [154, 21] on link "Delivery" at bounding box center [130, 19] width 76 height 39
